Goal: Transaction & Acquisition: Obtain resource

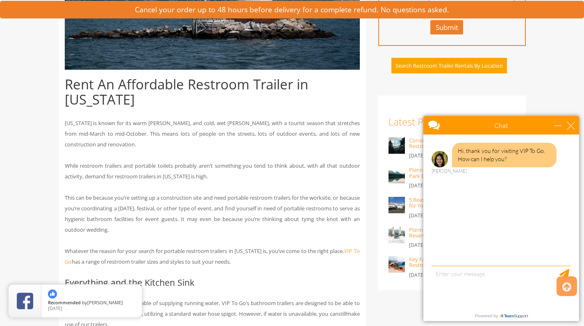
scroll to position [344, 0]
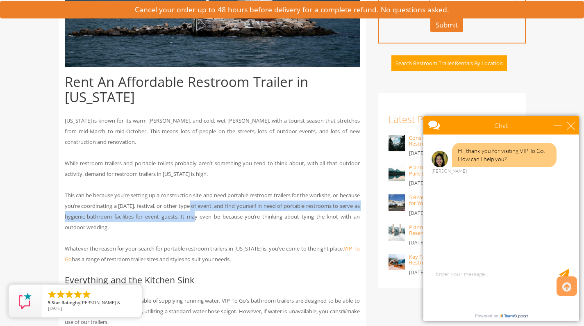
drag, startPoint x: 209, startPoint y: 205, endPoint x: 214, endPoint y: 218, distance: 14.0
click at [214, 218] on p "This can be because you’re setting up a construction site and need portable res…" at bounding box center [212, 211] width 295 height 43
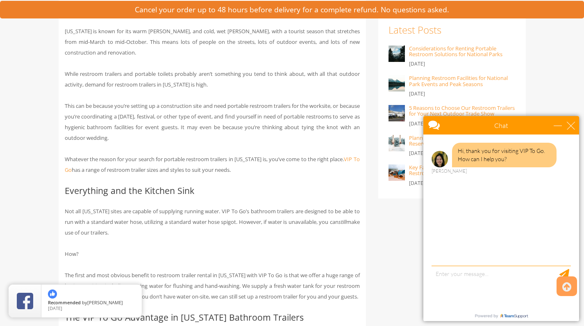
scroll to position [435, 0]
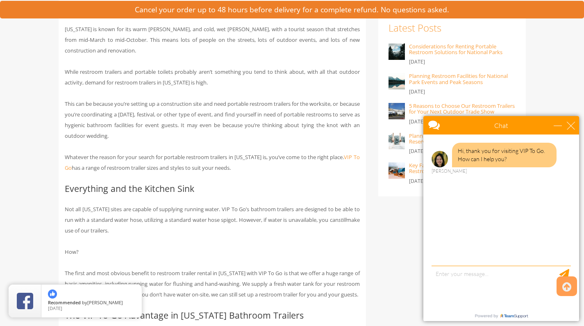
drag, startPoint x: 201, startPoint y: 219, endPoint x: 202, endPoint y: 224, distance: 5.4
click at [202, 224] on p "Not all Rhode Island sites are capable of supplying running water. VIP To Go’s …" at bounding box center [212, 220] width 295 height 32
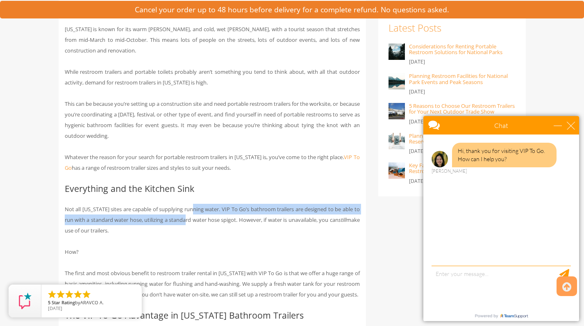
drag, startPoint x: 200, startPoint y: 220, endPoint x: 198, endPoint y: 209, distance: 11.2
click at [198, 209] on p "Not all Rhode Island sites are capable of supplying running water. VIP To Go’s …" at bounding box center [212, 220] width 295 height 32
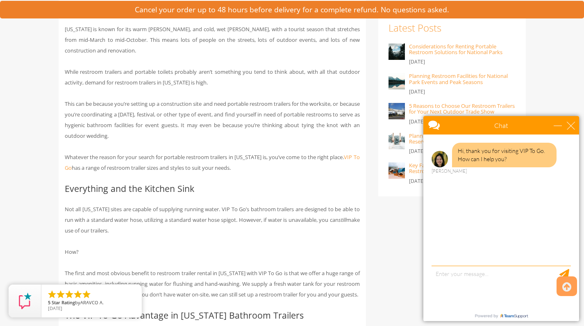
click at [202, 219] on p "Not all Rhode Island sites are capable of supplying running water. VIP To Go’s …" at bounding box center [212, 220] width 295 height 32
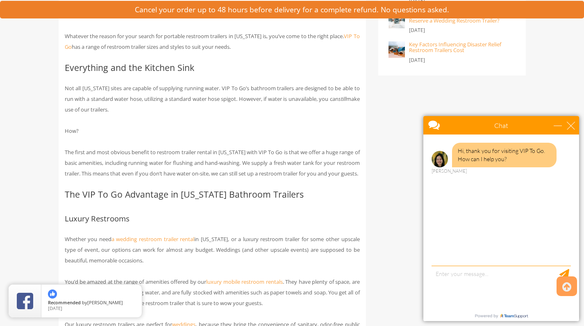
scroll to position [560, 0]
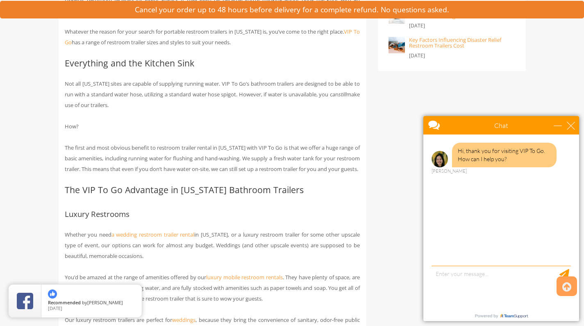
click at [199, 218] on h3 "Luxury Restrooms" at bounding box center [212, 214] width 295 height 9
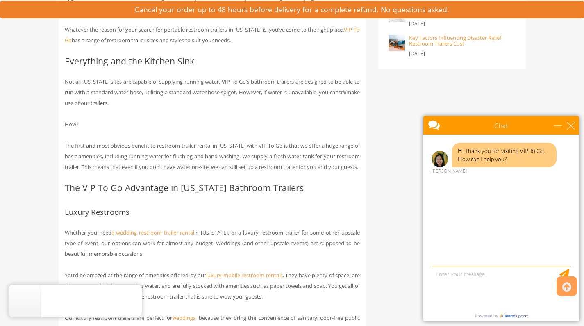
scroll to position [565, 0]
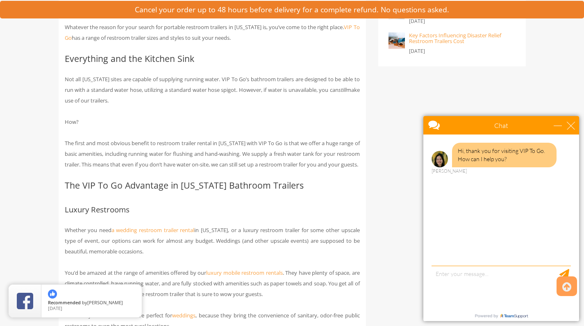
click at [204, 214] on h3 "Luxury Restrooms" at bounding box center [212, 209] width 295 height 9
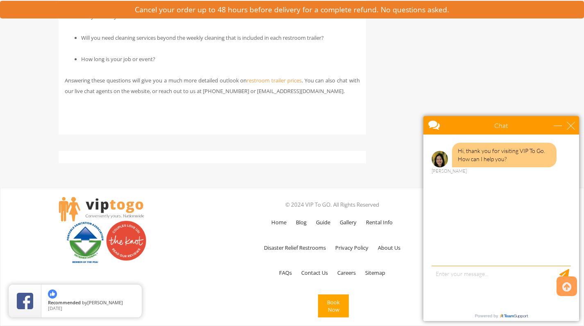
scroll to position [2493, 0]
click at [231, 242] on div "Home Blog Guide Gallery Rental Info Disaster Relief Restrooms Privacy Policy Ab…" at bounding box center [332, 256] width 240 height 137
click at [309, 270] on link "Contact Us" at bounding box center [314, 273] width 35 height 24
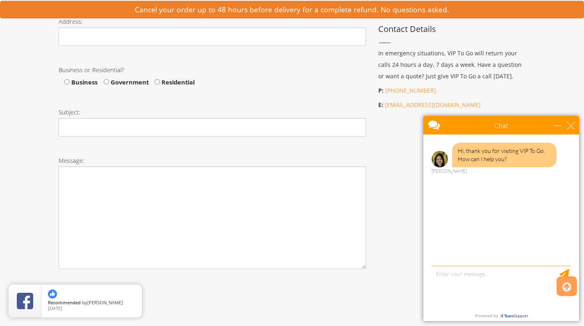
scroll to position [374, 0]
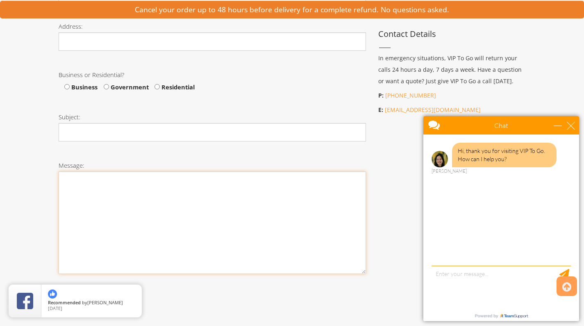
click at [316, 231] on textarea "Message:" at bounding box center [212, 222] width 307 height 102
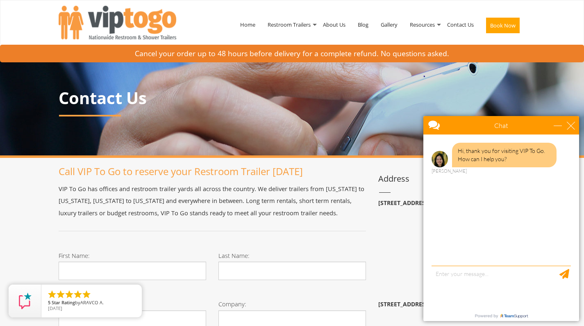
scroll to position [0, 0]
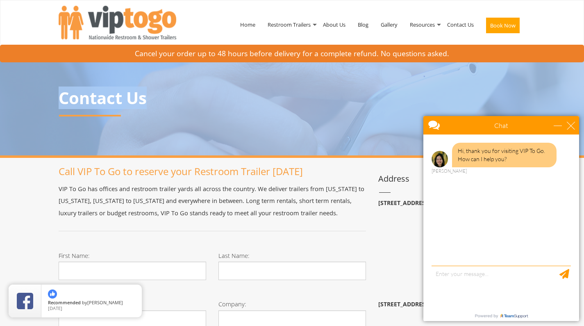
drag, startPoint x: 301, startPoint y: 111, endPoint x: 299, endPoint y: 129, distance: 19.0
click at [299, 129] on div "Contact Us" at bounding box center [292, 105] width 584 height 105
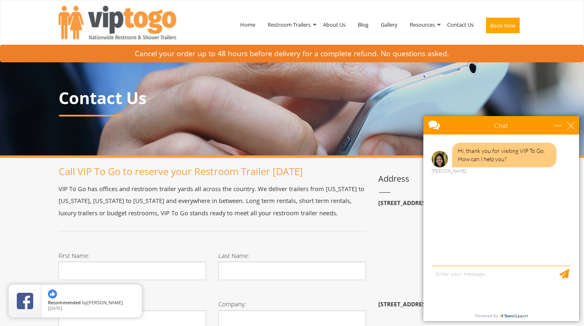
click at [297, 112] on div "Contact Us" at bounding box center [291, 100] width 479 height 37
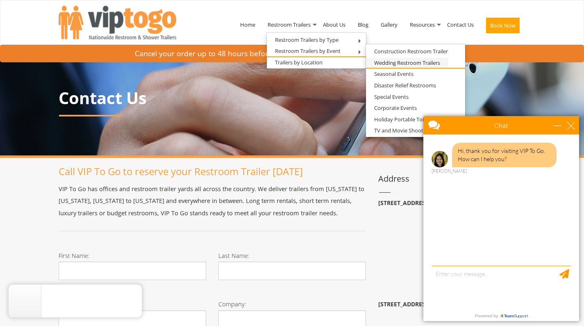
click at [383, 62] on link "Wedding Restroom Trailers" at bounding box center [407, 63] width 82 height 10
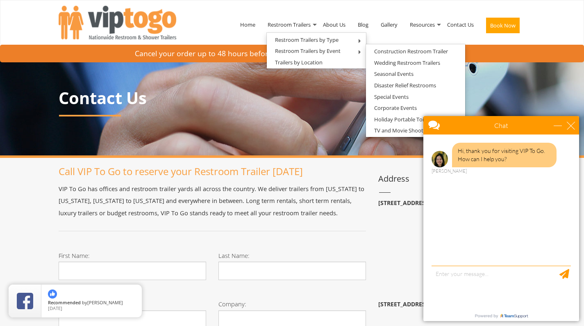
click at [317, 202] on p "VIP To Go has offices and restroom trailer yards all across the country. We del…" at bounding box center [212, 201] width 307 height 36
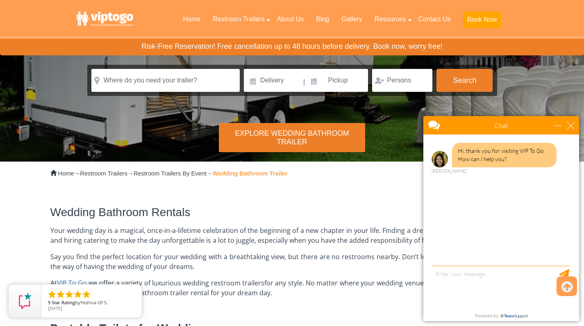
scroll to position [87, 0]
click at [569, 122] on div "close" at bounding box center [571, 125] width 8 height 8
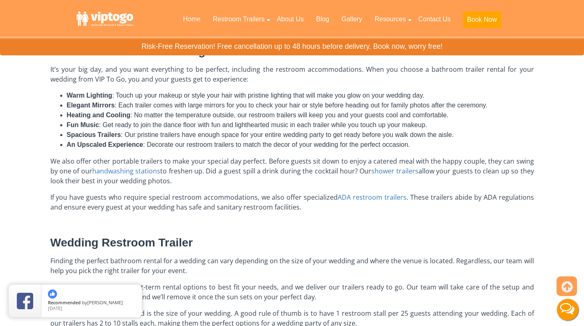
scroll to position [365, 0]
drag, startPoint x: 285, startPoint y: 170, endPoint x: 286, endPoint y: 180, distance: 9.6
click at [286, 180] on p "We also offer other portable trailers to make your special day perfect. Before …" at bounding box center [291, 170] width 483 height 29
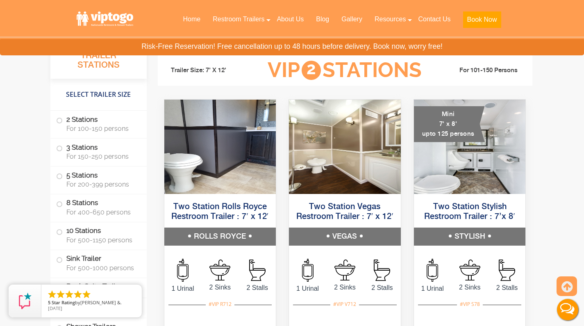
scroll to position [801, 0]
click at [342, 231] on h5 "VEGAS" at bounding box center [345, 237] width 112 height 18
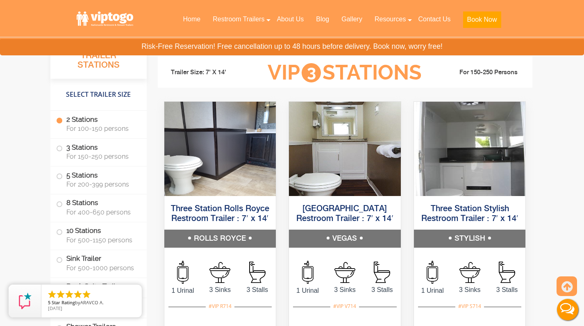
scroll to position [1330, 0]
drag, startPoint x: 344, startPoint y: 237, endPoint x: 353, endPoint y: 234, distance: 9.7
click at [353, 234] on h5 "VEGAS" at bounding box center [345, 238] width 112 height 18
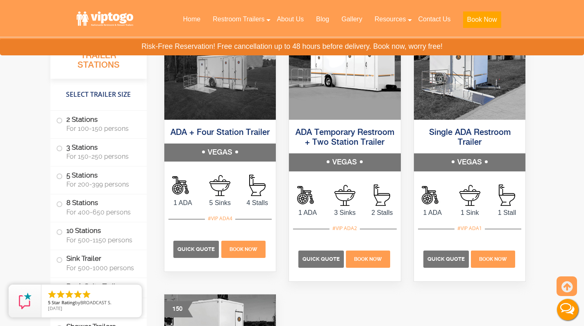
scroll to position [3315, 0]
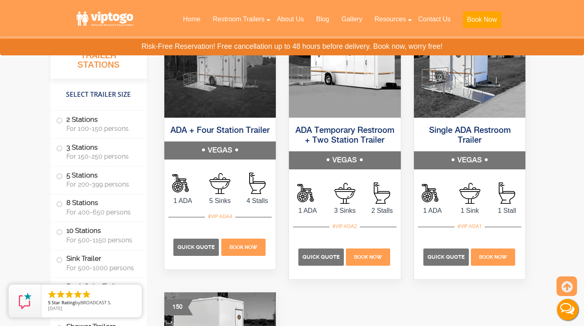
click at [342, 302] on div at bounding box center [345, 291] width 374 height 537
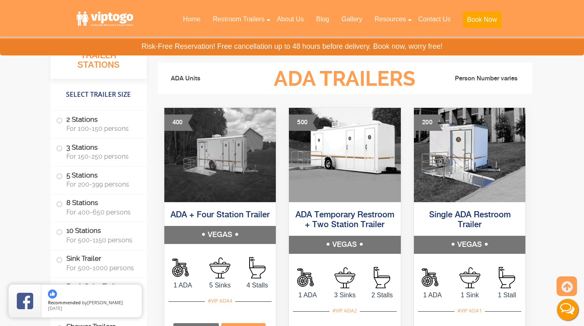
scroll to position [0, 0]
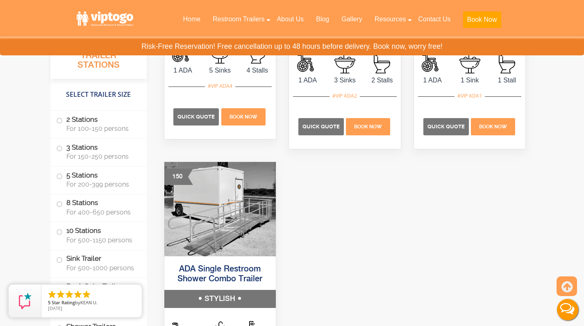
click at [348, 204] on div at bounding box center [345, 161] width 374 height 537
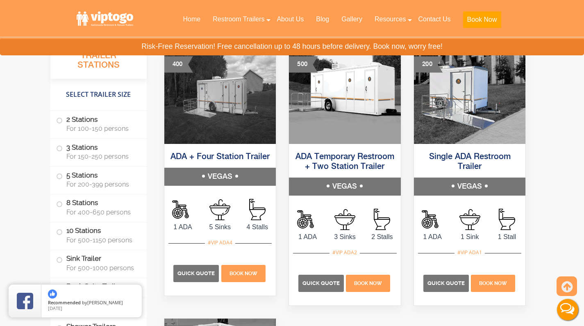
scroll to position [3288, 0]
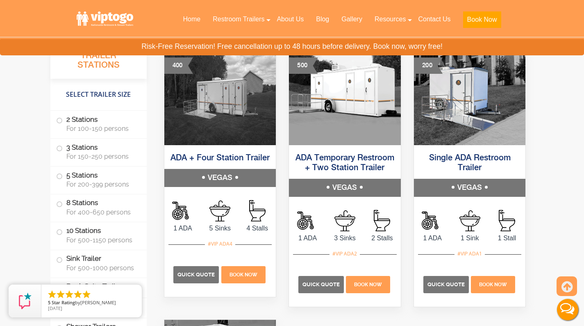
click at [472, 158] on link "Single ADA Restroom Trailer" at bounding box center [470, 163] width 82 height 18
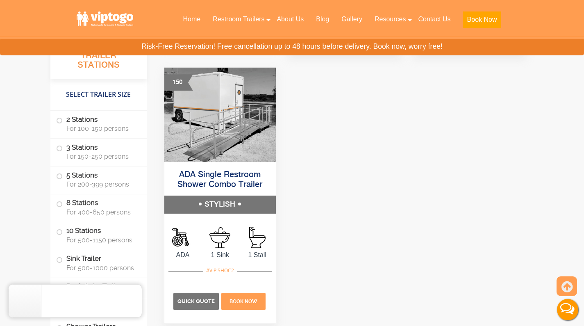
scroll to position [3540, 0]
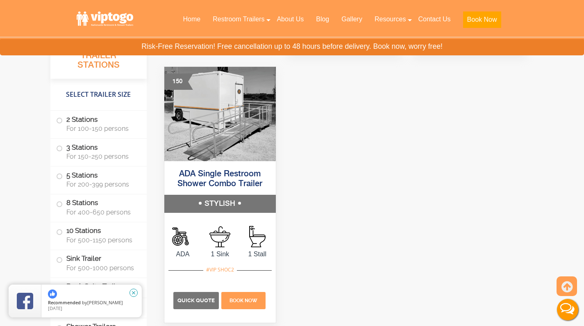
click at [134, 292] on icon "close" at bounding box center [133, 292] width 8 height 8
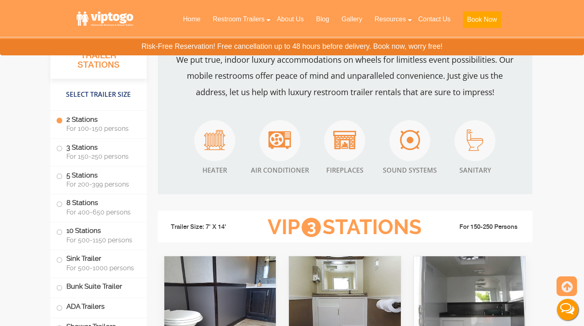
scroll to position [1178, 0]
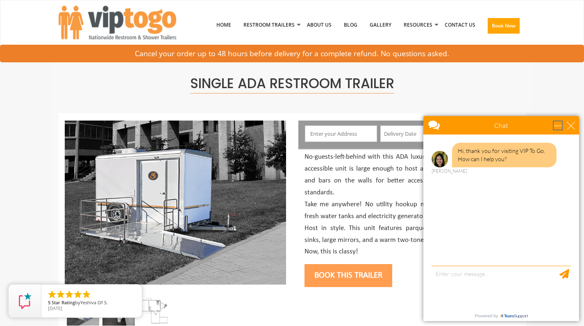
click at [553, 127] on div "minimize" at bounding box center [557, 125] width 8 height 8
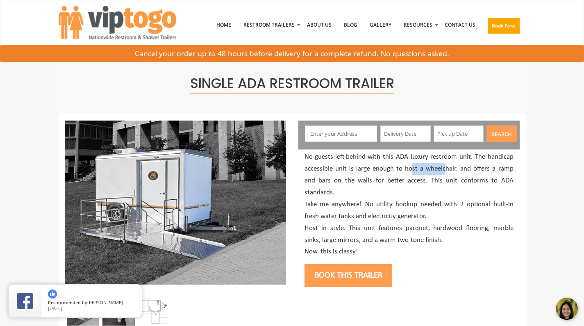
drag, startPoint x: 411, startPoint y: 168, endPoint x: 447, endPoint y: 166, distance: 36.1
click at [447, 166] on p "No-guests-left-behind with this ADA luxury restroom unit. The handicap accessib…" at bounding box center [408, 204] width 209 height 107
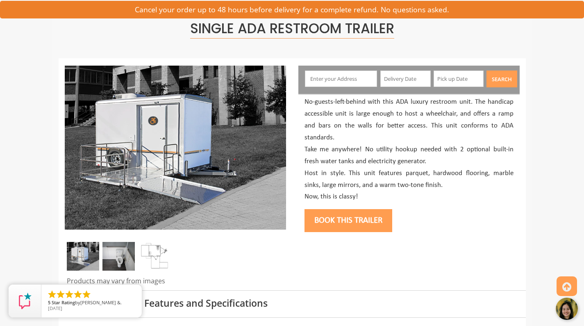
scroll to position [55, 0]
click at [118, 251] on img at bounding box center [118, 256] width 32 height 29
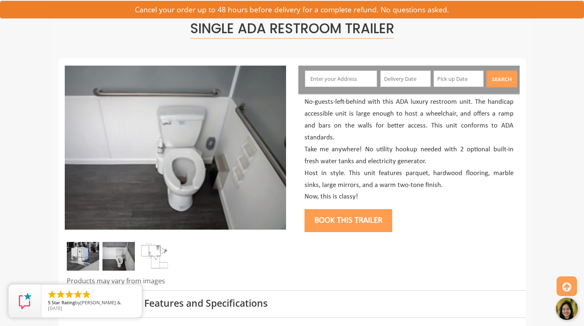
click at [152, 257] on img at bounding box center [154, 256] width 32 height 29
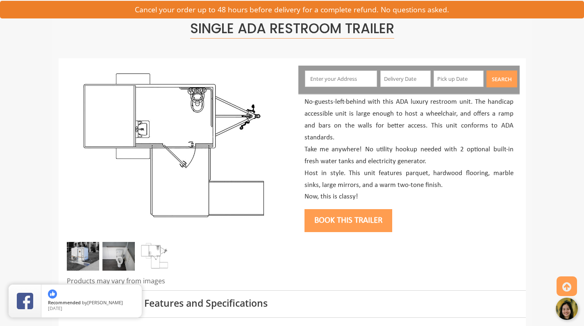
click at [126, 252] on img at bounding box center [118, 256] width 32 height 29
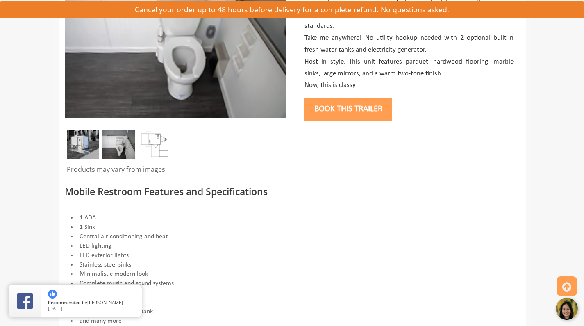
scroll to position [167, 0]
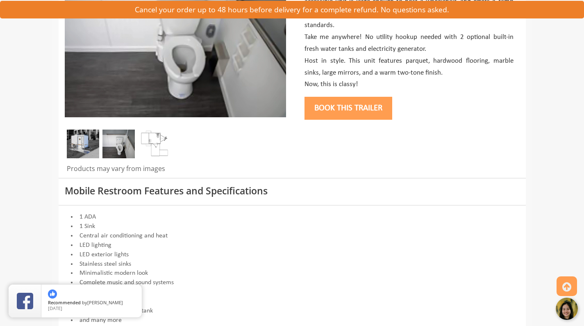
click at [193, 191] on h3 "Mobile Restroom Features and Specifications" at bounding box center [292, 191] width 455 height 10
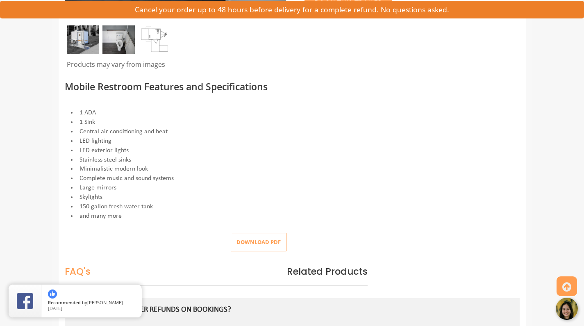
scroll to position [276, 0]
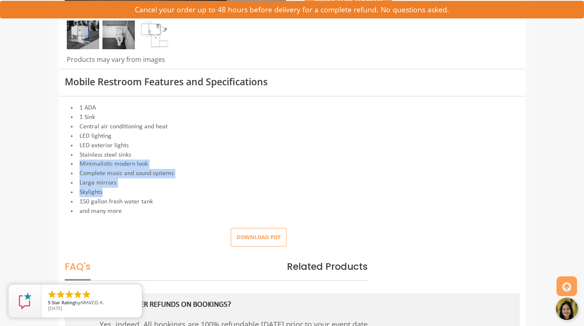
drag, startPoint x: 242, startPoint y: 155, endPoint x: 245, endPoint y: 190, distance: 35.7
click at [245, 190] on div "1 ADA 1 Sink Central air conditioning and heat LED lighting LED exterior lights…" at bounding box center [292, 159] width 455 height 112
click at [240, 160] on li "Minimalistic modern look" at bounding box center [292, 163] width 455 height 9
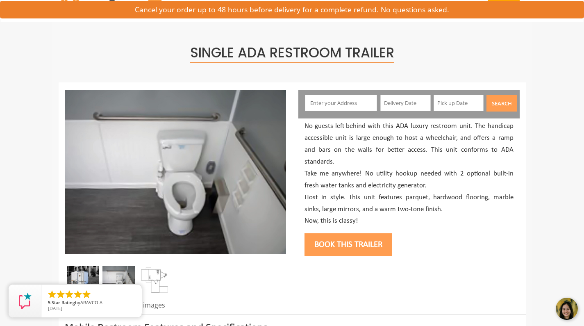
scroll to position [32, 0]
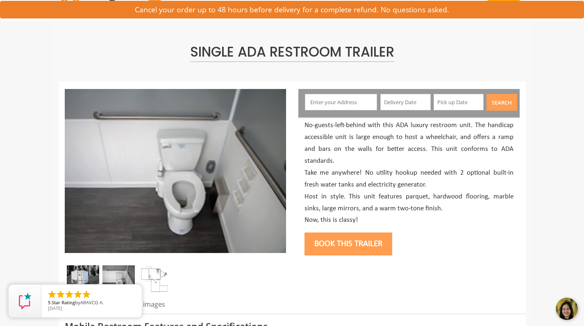
click at [90, 265] on img at bounding box center [83, 279] width 32 height 29
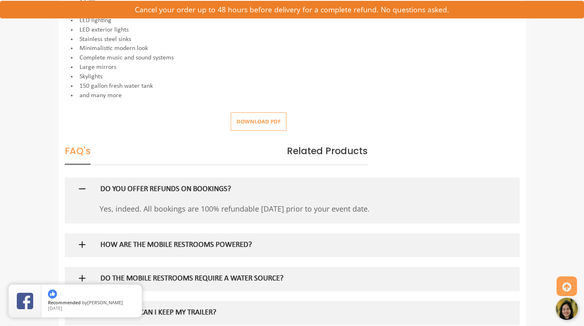
scroll to position [393, 0]
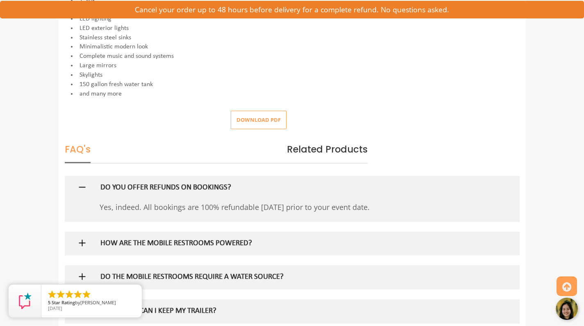
drag, startPoint x: 270, startPoint y: 202, endPoint x: 287, endPoint y: 204, distance: 16.5
click at [287, 204] on p "Yes, indeed. All bookings are 100% refundable within 30 days prior to your even…" at bounding box center [285, 206] width 371 height 15
click at [249, 245] on div "HOW ARE THE MOBILE RESTROOMS POWERED?" at bounding box center [278, 243] width 369 height 24
click at [249, 239] on h5 "HOW ARE THE MOBILE RESTROOMS POWERED?" at bounding box center [278, 243] width 356 height 9
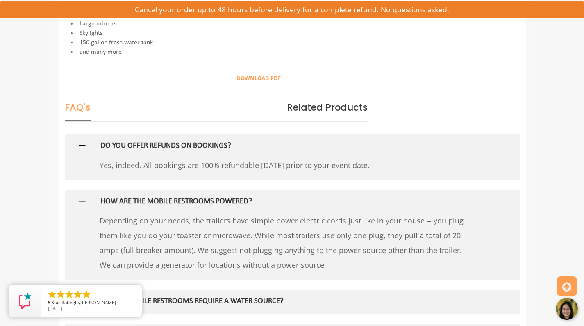
scroll to position [436, 0]
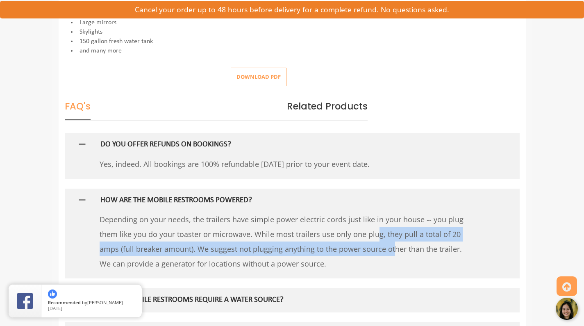
drag, startPoint x: 283, startPoint y: 229, endPoint x: 289, endPoint y: 235, distance: 9.0
click at [289, 235] on p "Depending on your needs, the trailers have simple power electric cords just lik…" at bounding box center [285, 241] width 371 height 59
drag, startPoint x: 286, startPoint y: 227, endPoint x: 286, endPoint y: 236, distance: 9.5
click at [286, 236] on p "Depending on your needs, the trailers have simple power electric cords just lik…" at bounding box center [285, 241] width 371 height 59
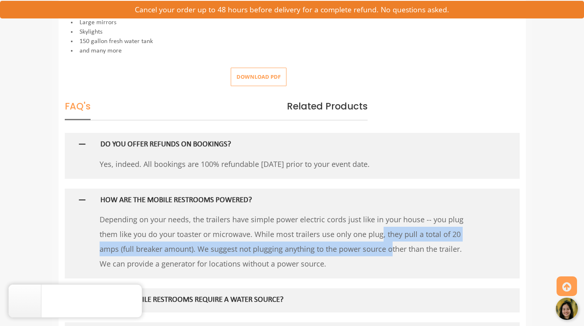
click at [286, 236] on p "Depending on your needs, the trailers have simple power electric cords just lik…" at bounding box center [285, 241] width 371 height 59
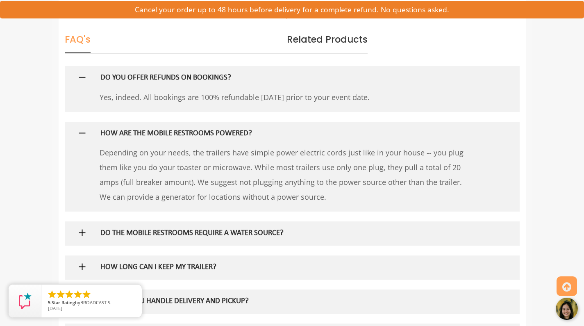
scroll to position [506, 0]
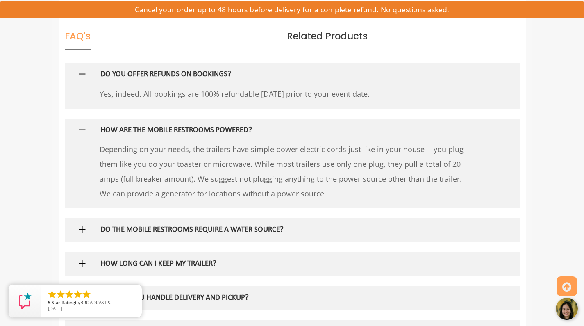
click at [271, 227] on h5 "DO THE MOBILE RESTROOMS REQUIRE A WATER SOURCE?" at bounding box center [278, 230] width 356 height 9
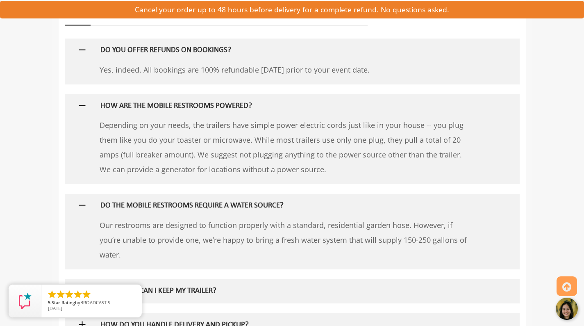
scroll to position [532, 0]
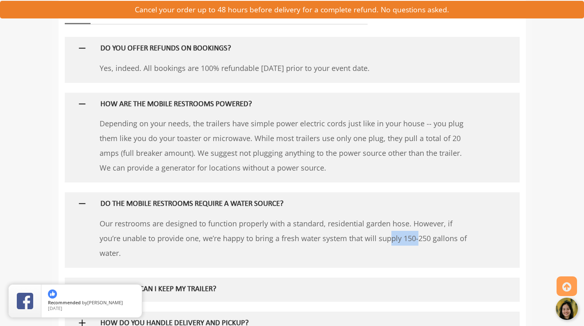
drag, startPoint x: 289, startPoint y: 231, endPoint x: 318, endPoint y: 232, distance: 28.7
click at [318, 232] on p "Our restrooms are designed to function properly with a standard, residential ga…" at bounding box center [285, 238] width 371 height 44
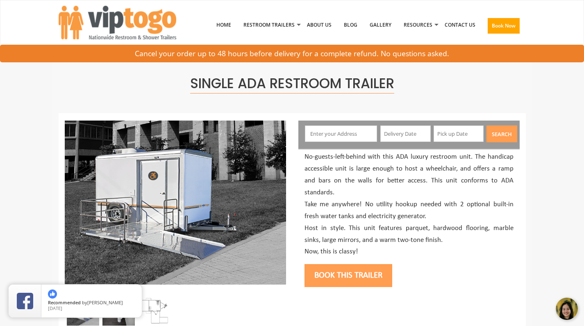
scroll to position [1, 0]
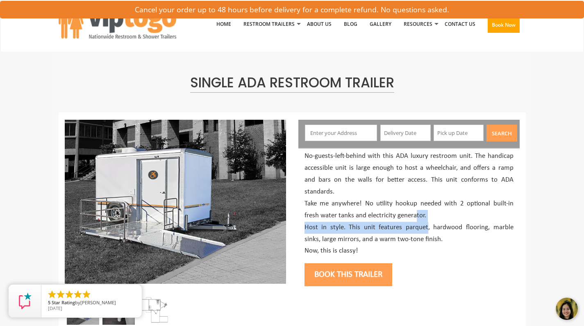
drag, startPoint x: 412, startPoint y: 212, endPoint x: 412, endPoint y: 221, distance: 8.6
click at [412, 221] on p "No-guests-left-behind with this ADA luxury restroom unit. The handicap accessib…" at bounding box center [408, 203] width 209 height 107
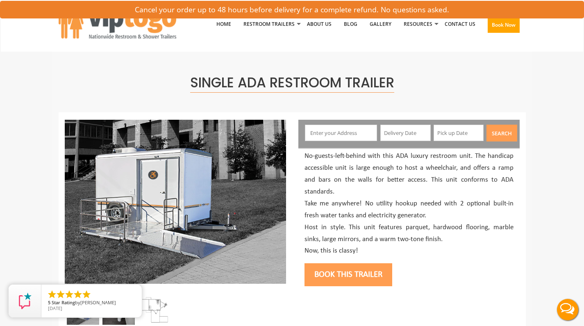
scroll to position [0, 0]
drag, startPoint x: 409, startPoint y: 213, endPoint x: 411, endPoint y: 226, distance: 12.9
click at [411, 226] on p "No-guests-left-behind with this ADA luxury restroom unit. The handicap accessib…" at bounding box center [408, 203] width 209 height 107
click at [412, 228] on p "No-guests-left-behind with this ADA luxury restroom unit. The handicap accessib…" at bounding box center [408, 203] width 209 height 107
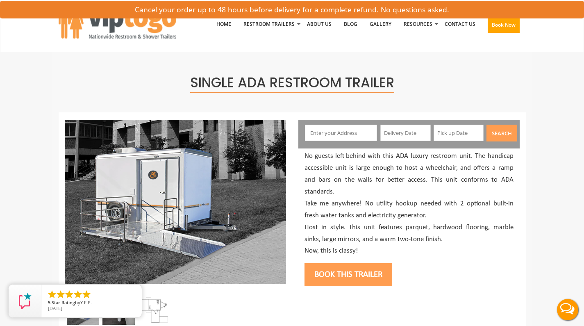
drag, startPoint x: 410, startPoint y: 213, endPoint x: 425, endPoint y: 212, distance: 14.4
click at [425, 212] on p "No-guests-left-behind with this ADA luxury restroom unit. The handicap accessib…" at bounding box center [408, 203] width 209 height 107
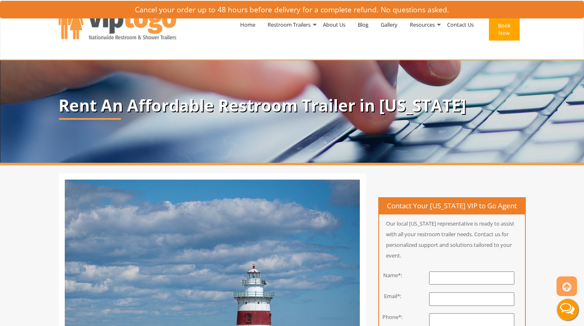
scroll to position [2493, 0]
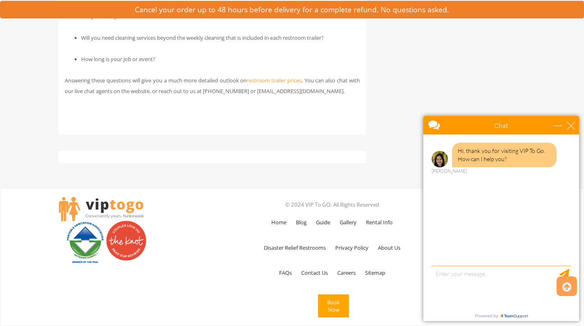
click at [296, 82] on link "restroom trailer prices" at bounding box center [274, 80] width 54 height 7
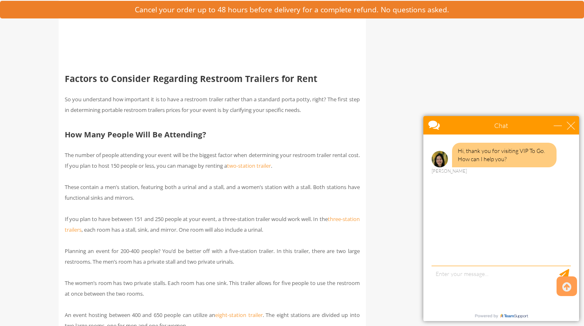
scroll to position [1339, 0]
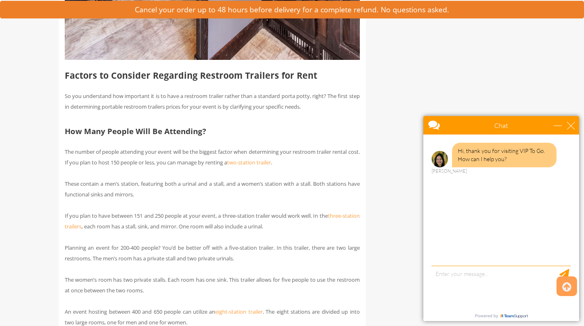
click at [211, 136] on h3 "How Many People Will Be Attending?" at bounding box center [212, 131] width 295 height 9
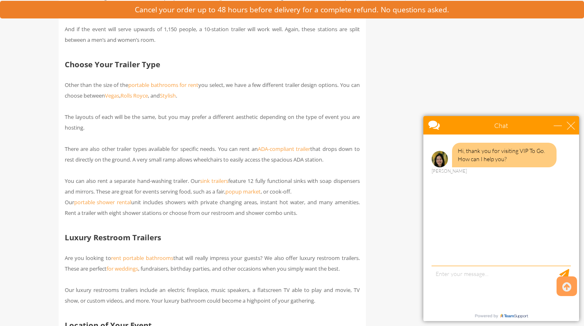
scroll to position [1653, 0]
click at [210, 143] on div "Restroom Trailer Rental Cost: Get Value In Portable Toilets Are you planning an…" at bounding box center [212, 225] width 307 height 3425
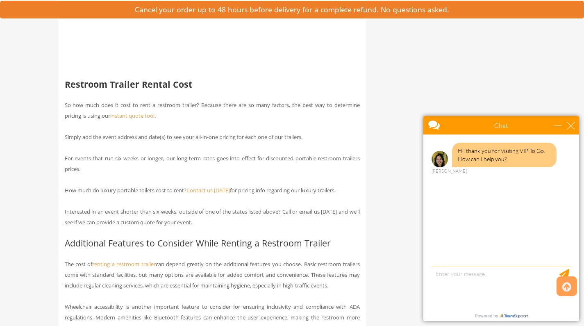
scroll to position [2541, 0]
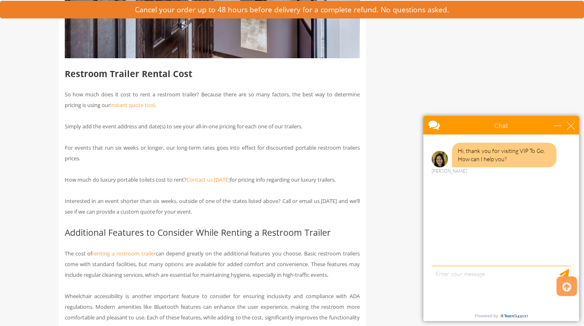
scroll to position [2551, 0]
click at [146, 109] on link "instant quote tool" at bounding box center [132, 104] width 44 height 7
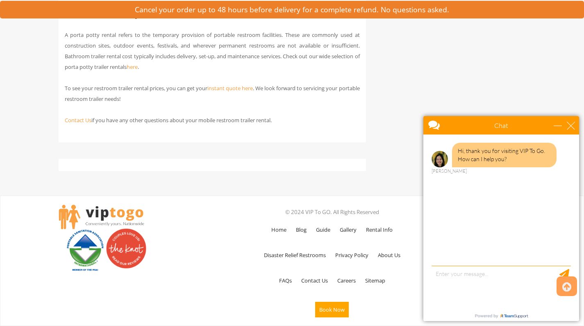
scroll to position [3454, 0]
click at [241, 90] on link "instant quote here" at bounding box center [229, 87] width 45 height 7
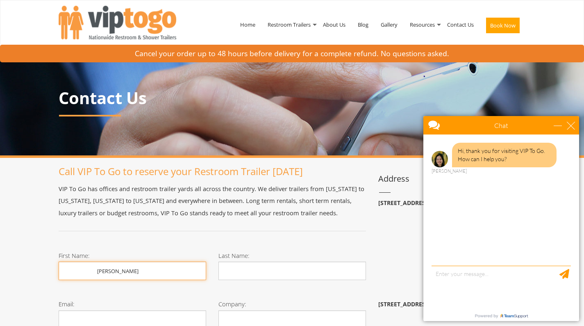
type input "hayward"
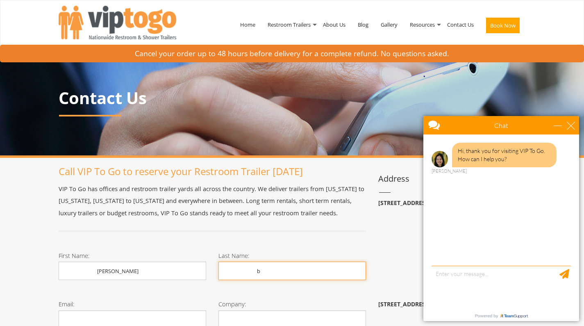
type input "b"
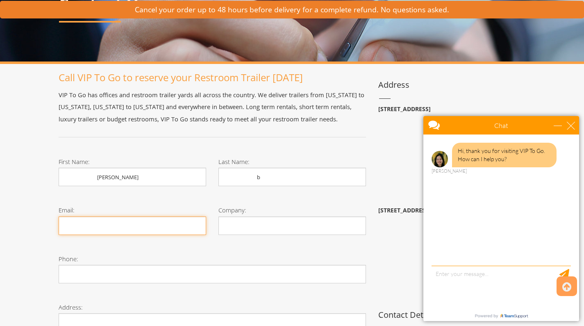
scroll to position [94, 0]
click at [193, 226] on input "Email:" at bounding box center [132, 225] width 147 height 18
type input "ash.mending_8q@icloud.com"
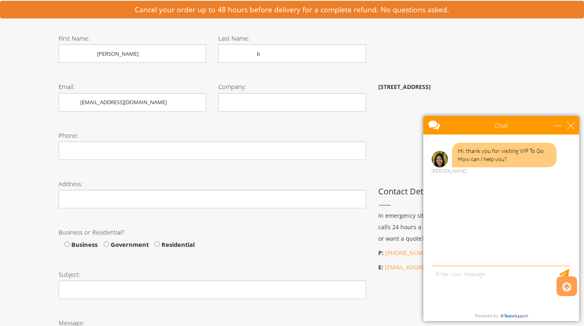
scroll to position [222, 0]
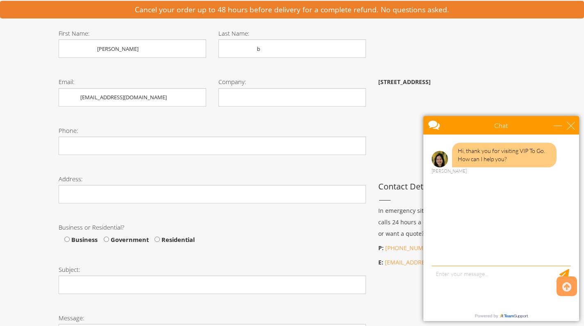
click at [171, 238] on span "Residential" at bounding box center [177, 239] width 35 height 8
click at [160, 238] on input "Residential" at bounding box center [156, 238] width 5 height 5
radio input "true"
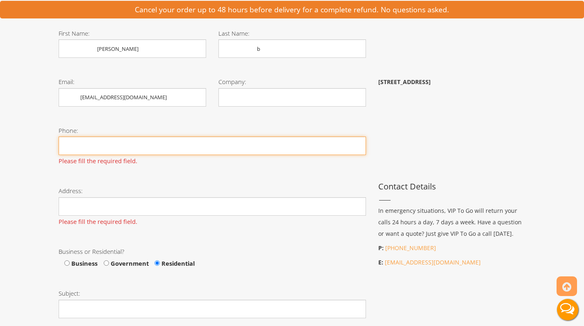
scroll to position [0, 0]
type input "7077285584"
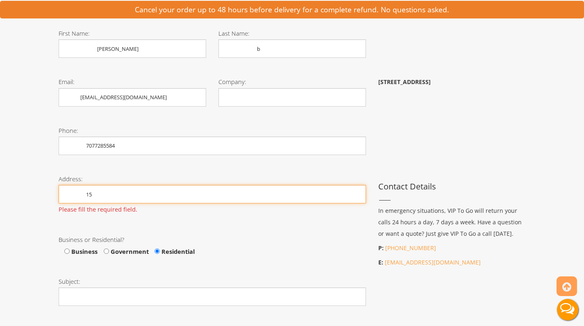
type input "1"
type input "20 ridge road"
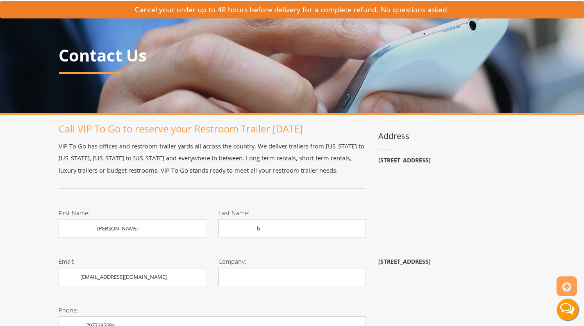
scroll to position [42, 0]
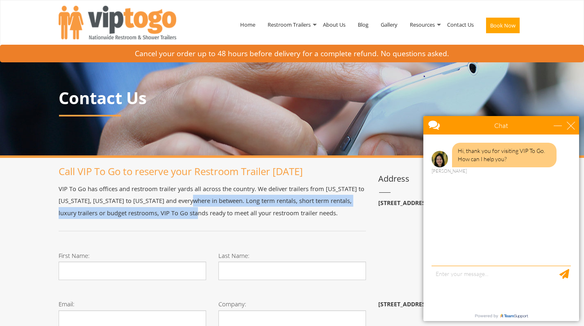
drag, startPoint x: 206, startPoint y: 202, endPoint x: 215, endPoint y: 215, distance: 15.6
click at [215, 215] on p "VIP To Go has offices and restroom trailer yards all across the country. We del…" at bounding box center [212, 201] width 307 height 36
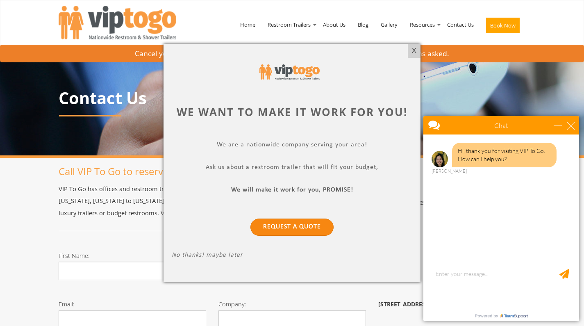
click at [267, 222] on link "Request a Quote" at bounding box center [291, 226] width 83 height 17
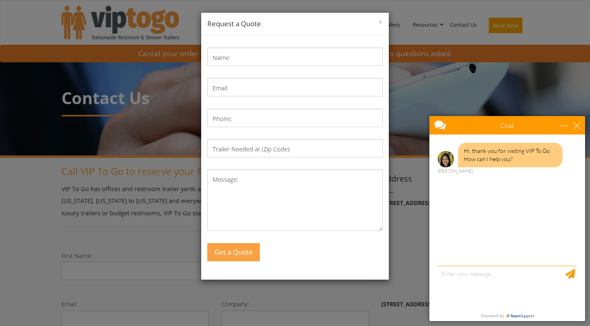
click at [168, 198] on div "× Request a Quote Name: Email: Phone: Trailer Needed at (Zip Code): Message: Ge…" at bounding box center [295, 163] width 590 height 326
